Goal: Find specific page/section: Find specific page/section

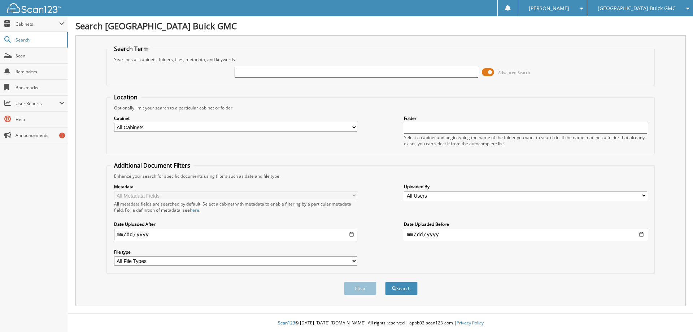
click at [488, 72] on span at bounding box center [488, 72] width 12 height 11
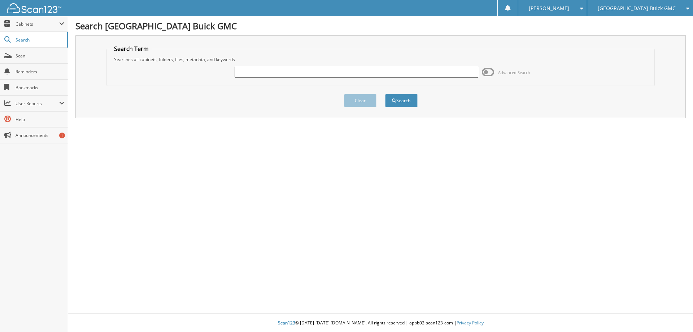
click at [360, 70] on input "text" at bounding box center [356, 72] width 243 height 11
type input "g42826b"
click at [385, 94] on button "Search" at bounding box center [401, 100] width 32 height 13
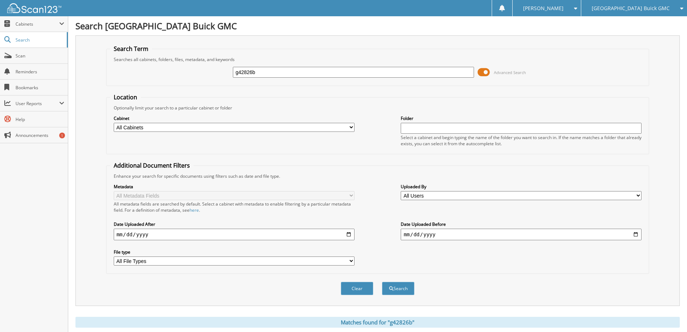
click at [484, 72] on span at bounding box center [484, 72] width 12 height 11
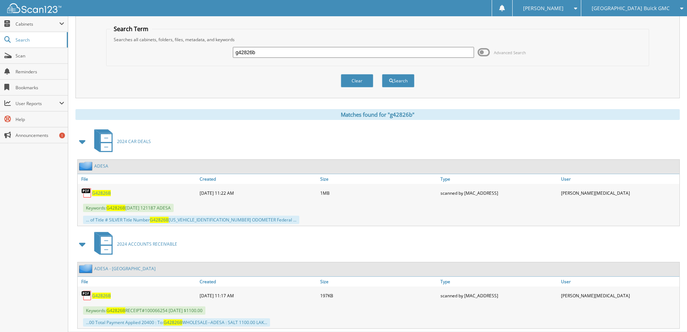
scroll to position [38, 0]
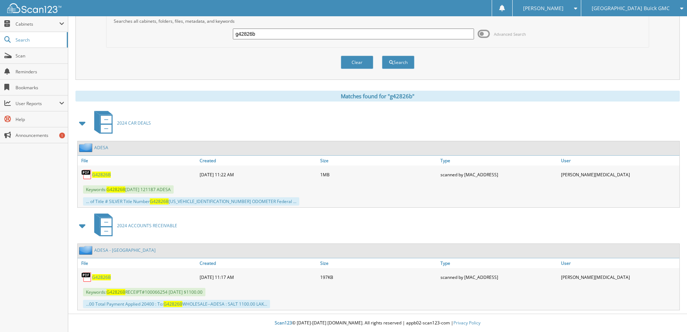
click at [100, 174] on span "G42826B" at bounding box center [101, 174] width 19 height 6
drag, startPoint x: 322, startPoint y: 37, endPoint x: 165, endPoint y: 10, distance: 159.3
click at [165, 10] on body "Crystal R. Settings Logout Salt Lake Valley Buick GMC MWS Automotive LLC (Chevy…" at bounding box center [343, 147] width 687 height 370
type input "g42918b"
click at [382, 56] on button "Search" at bounding box center [398, 62] width 32 height 13
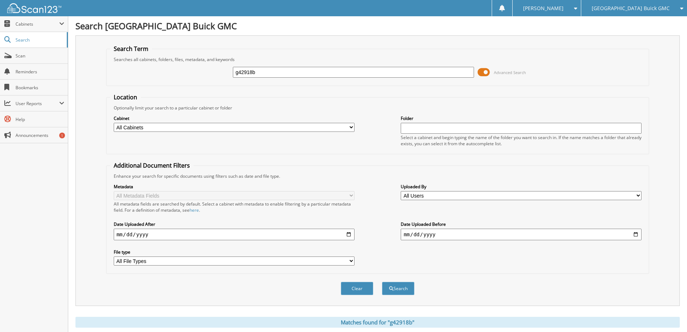
click at [489, 71] on span at bounding box center [484, 72] width 12 height 11
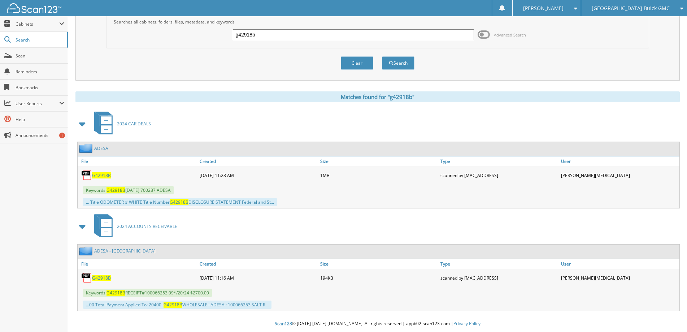
scroll to position [38, 0]
click at [101, 174] on span "G42918B" at bounding box center [101, 174] width 19 height 6
click at [302, 37] on input "g42918b" at bounding box center [353, 34] width 241 height 11
type input "g43019b"
click at [382, 56] on button "Search" at bounding box center [398, 62] width 32 height 13
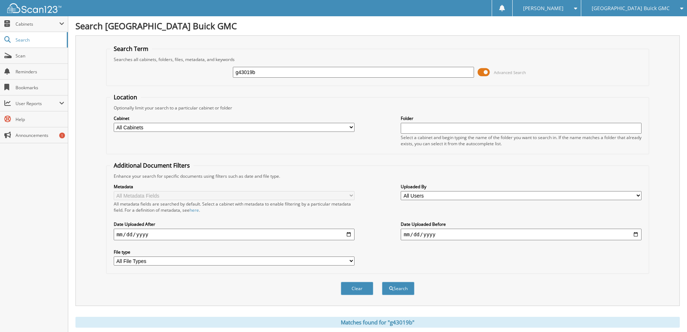
click at [485, 70] on span at bounding box center [484, 72] width 12 height 11
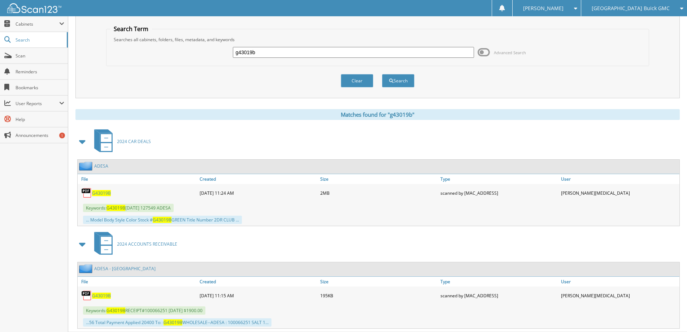
scroll to position [38, 0]
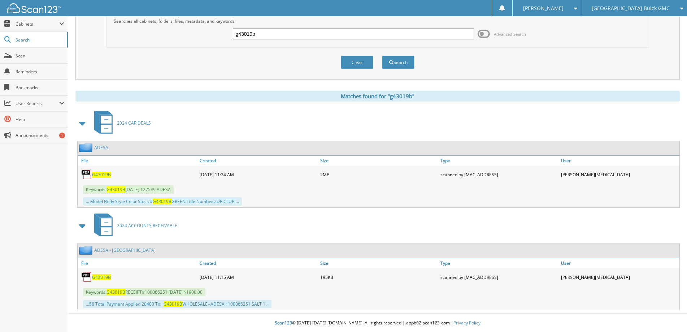
click at [100, 175] on span "G43019B" at bounding box center [101, 174] width 19 height 6
click at [577, 8] on div "[PERSON_NAME]" at bounding box center [546, 8] width 61 height 16
